Goal: Check status: Check status

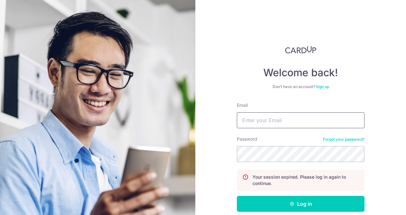
click at [263, 118] on input "Email" at bounding box center [301, 120] width 128 height 16
type input "[EMAIL_ADDRESS][DOMAIN_NAME]"
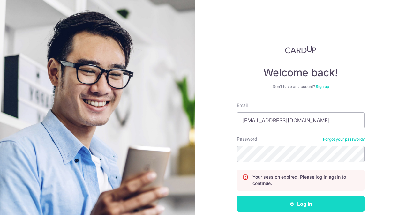
click at [287, 206] on button "Log in" at bounding box center [301, 204] width 128 height 16
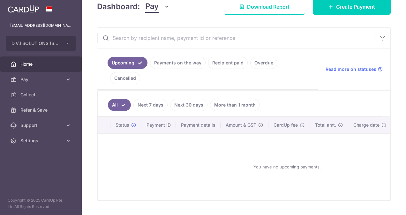
click at [215, 61] on link "Recipient paid" at bounding box center [228, 63] width 40 height 12
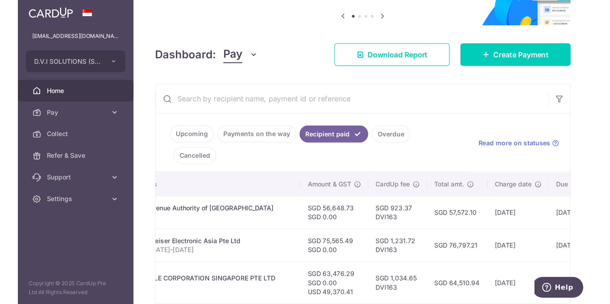
scroll to position [0, 209]
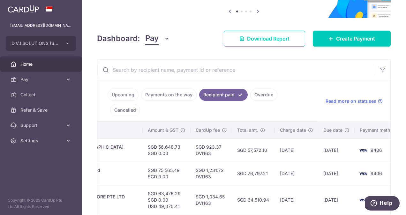
drag, startPoint x: 266, startPoint y: 134, endPoint x: 292, endPoint y: 133, distance: 25.8
click at [292, 138] on td "[DATE]" at bounding box center [296, 149] width 43 height 23
drag, startPoint x: 292, startPoint y: 133, endPoint x: 271, endPoint y: 137, distance: 21.0
click at [275, 138] on td "[DATE]" at bounding box center [296, 149] width 43 height 23
copy td "[DATE]"
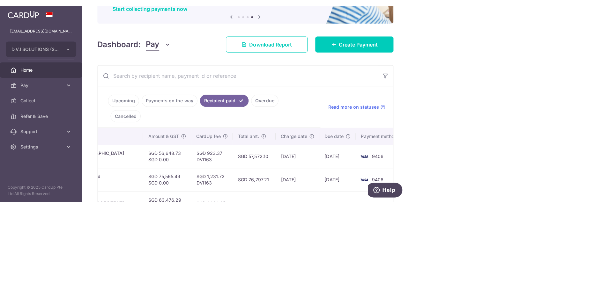
scroll to position [0, 5]
